Goal: Navigation & Orientation: Find specific page/section

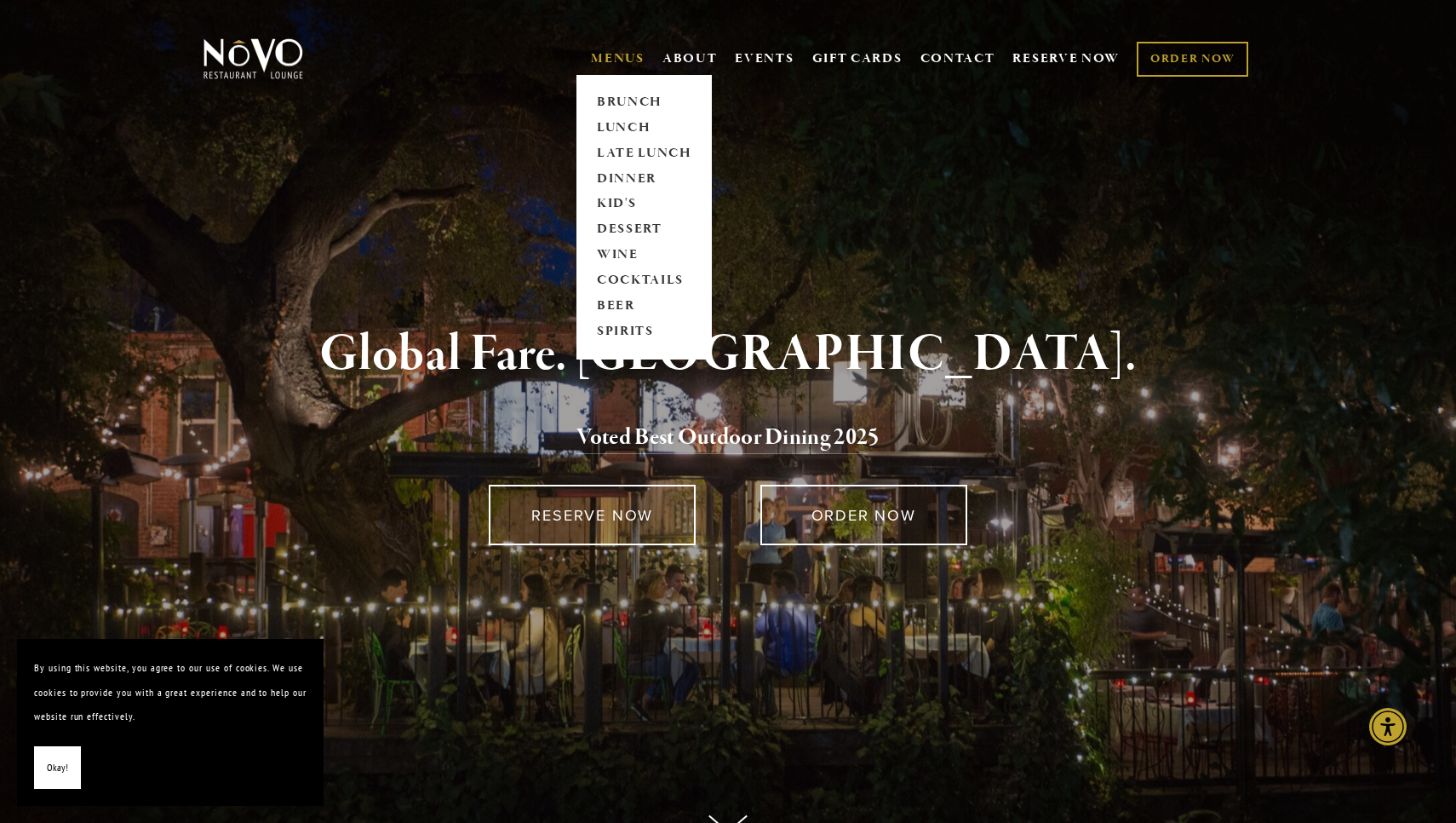
click at [609, 66] on link "MENUS" at bounding box center [618, 58] width 54 height 17
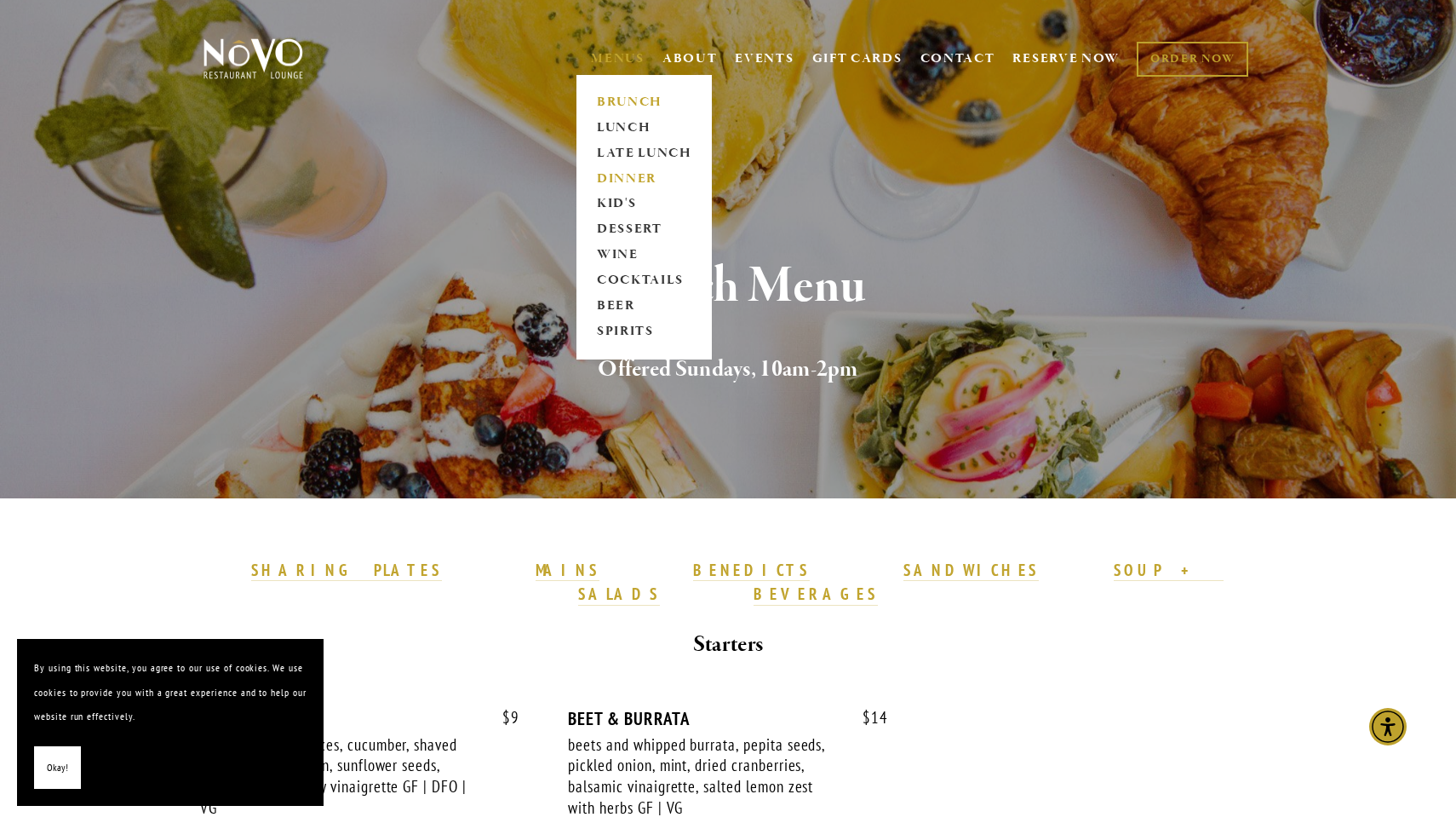
click at [613, 179] on link "DINNER" at bounding box center [644, 178] width 107 height 26
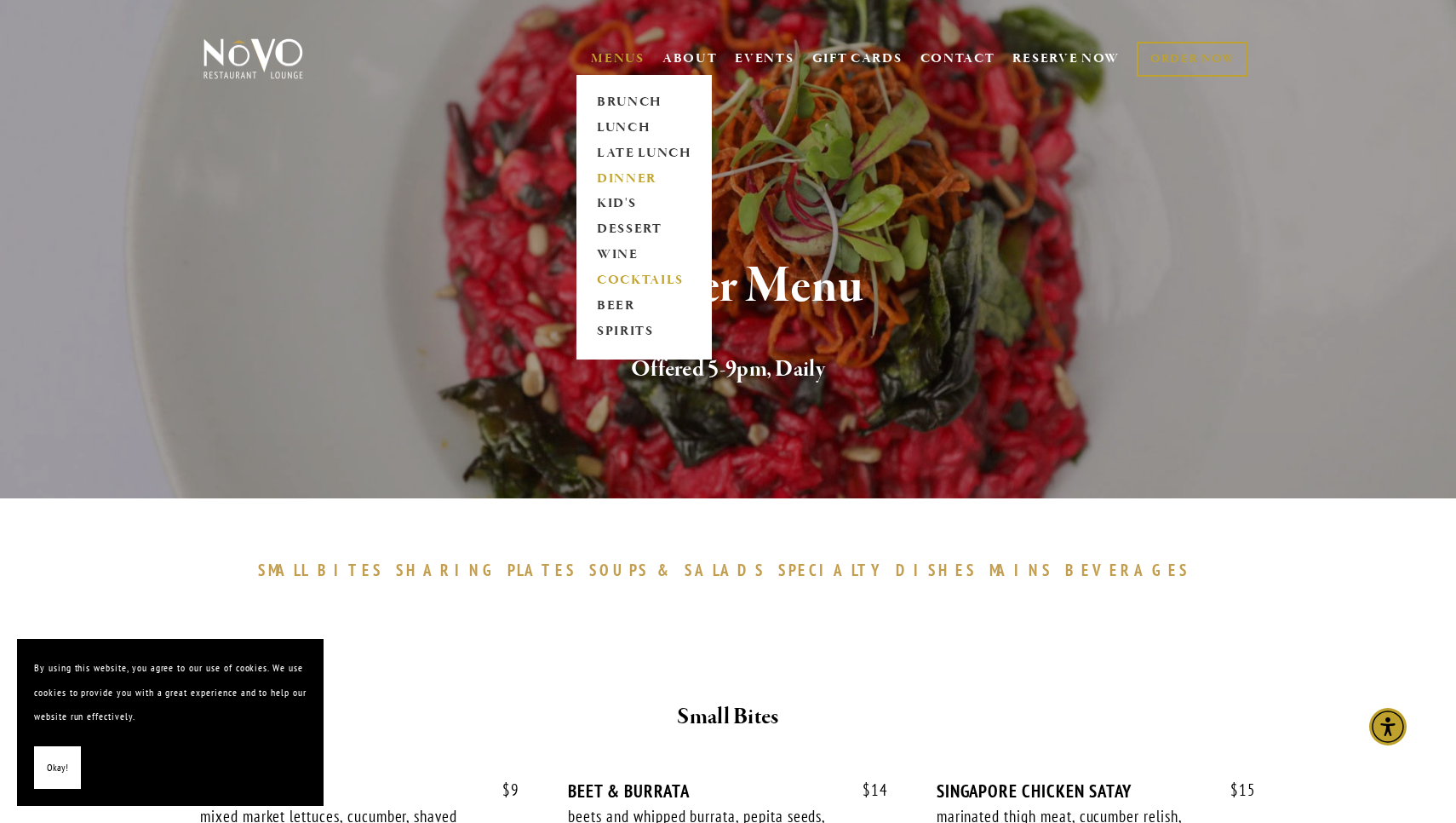
click at [618, 279] on link "COCKTAILS" at bounding box center [644, 280] width 107 height 26
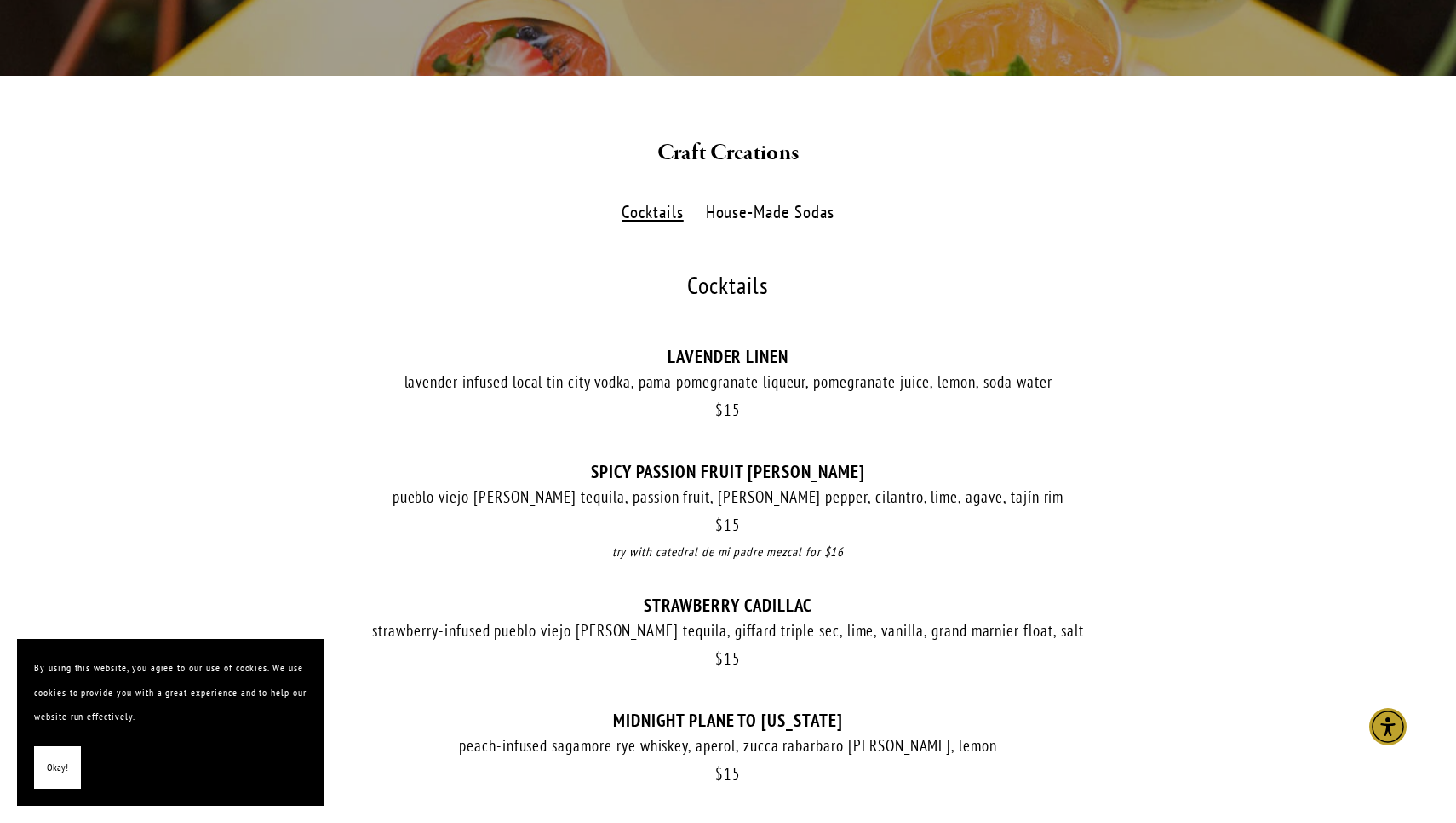
scroll to position [291, 0]
